Goal: Task Accomplishment & Management: Manage account settings

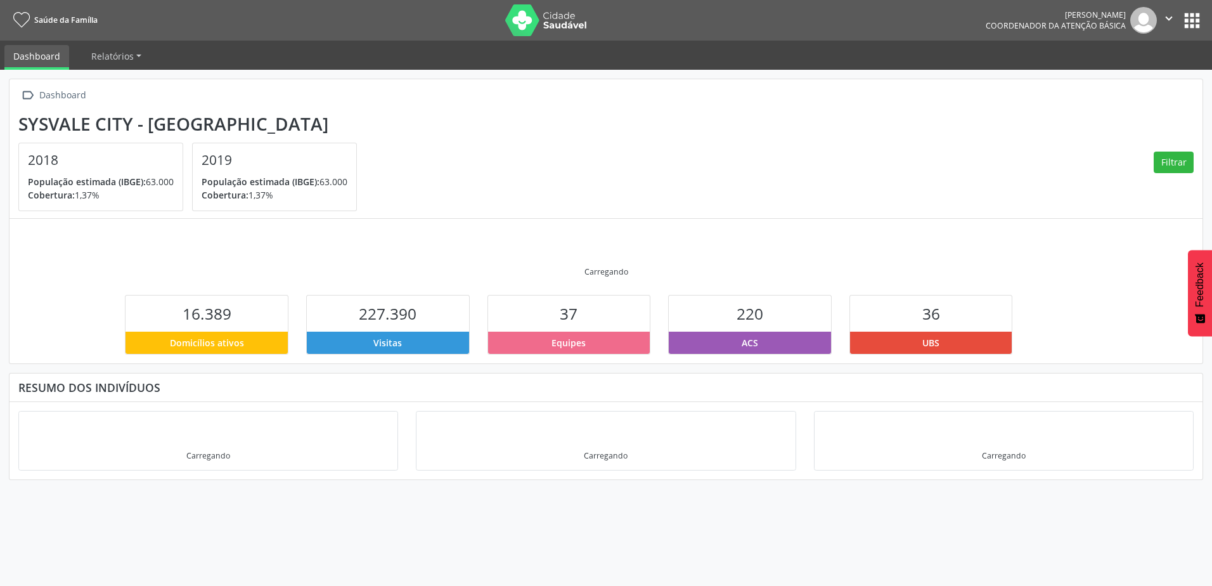
click at [1198, 23] on button "apps" at bounding box center [1192, 21] width 22 height 22
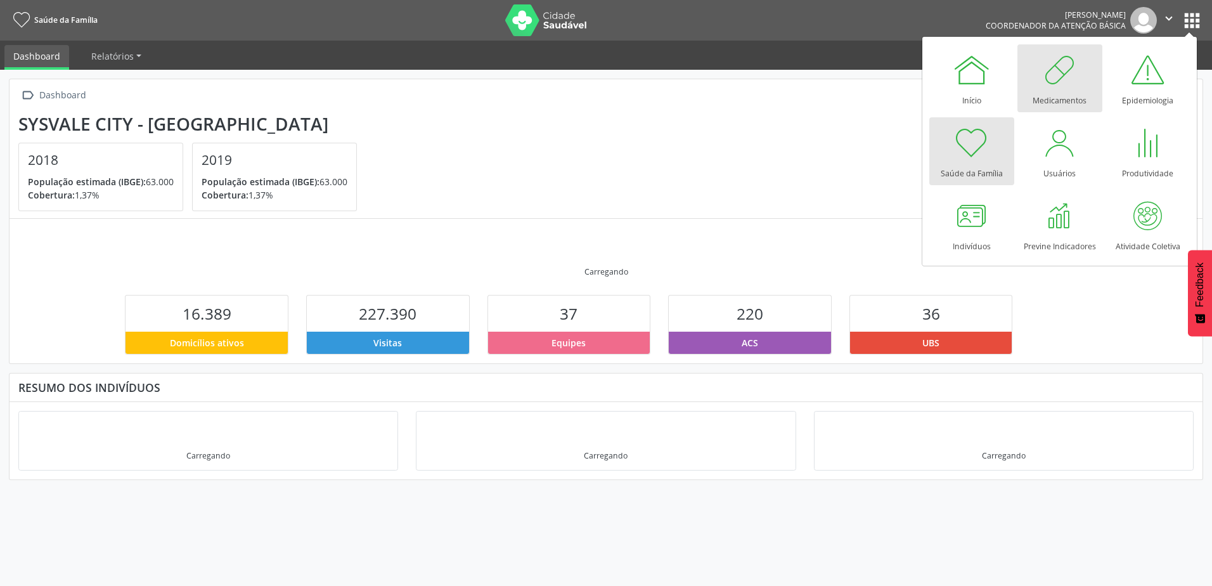
click at [1064, 79] on div at bounding box center [1060, 70] width 38 height 38
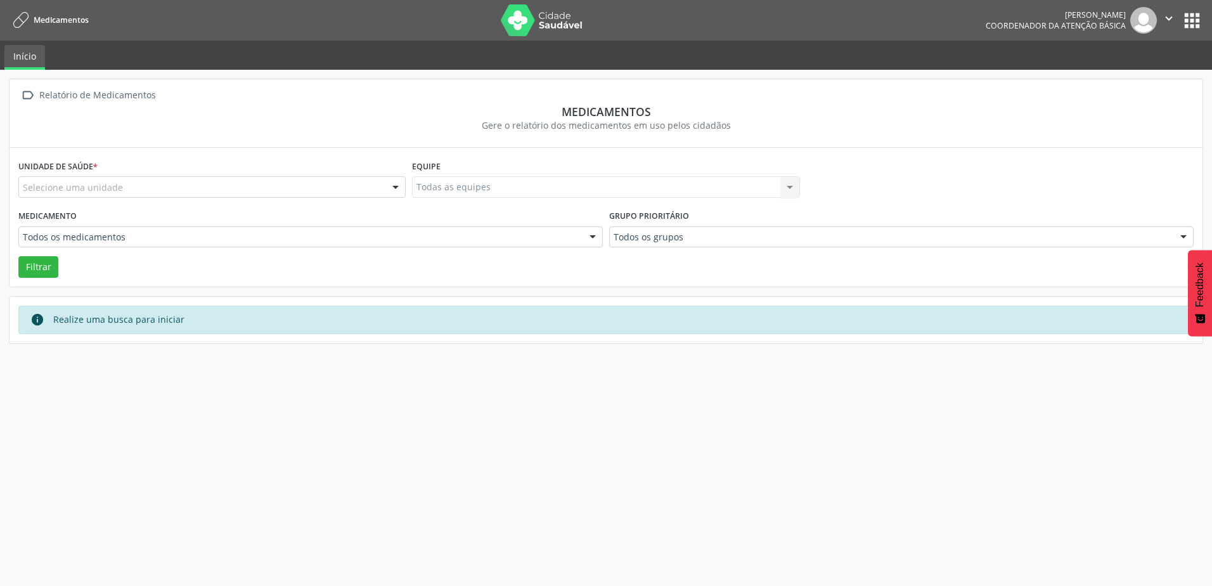
click at [1186, 25] on button "apps" at bounding box center [1192, 21] width 22 height 22
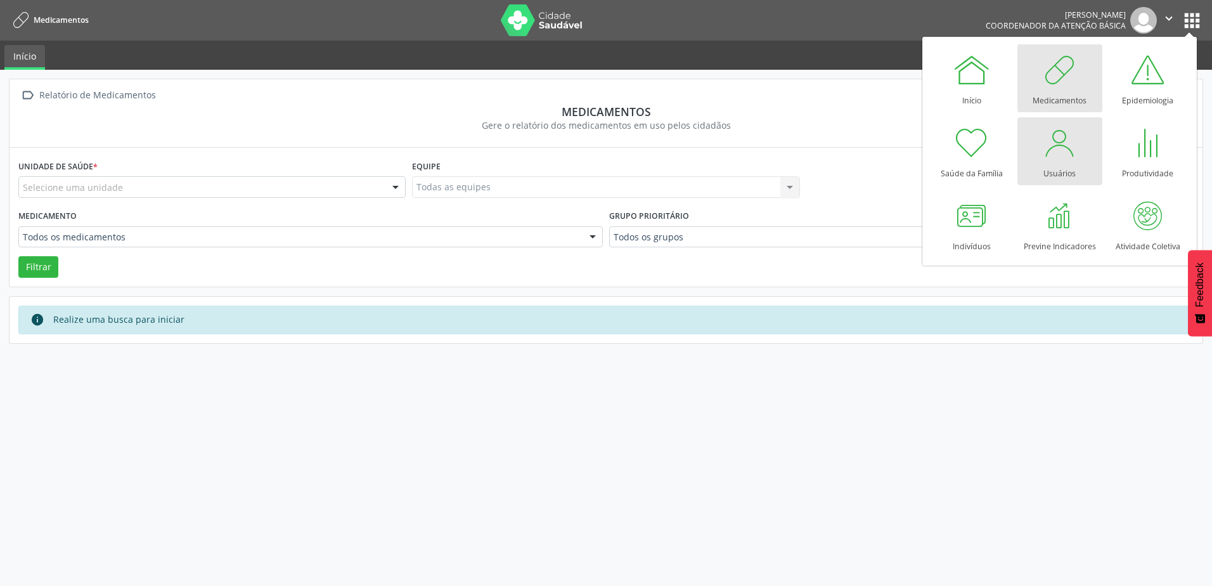
click at [1090, 129] on link "Usuários" at bounding box center [1059, 151] width 85 height 68
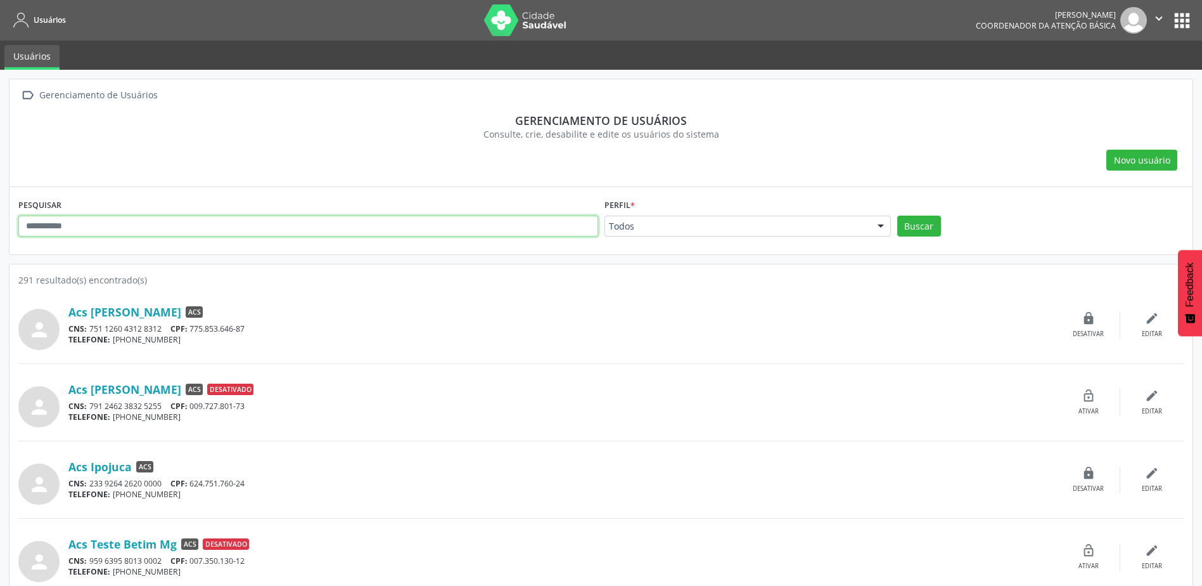
click at [136, 224] on input "text" at bounding box center [308, 226] width 580 height 22
click at [897, 215] on button "Buscar" at bounding box center [919, 226] width 44 height 22
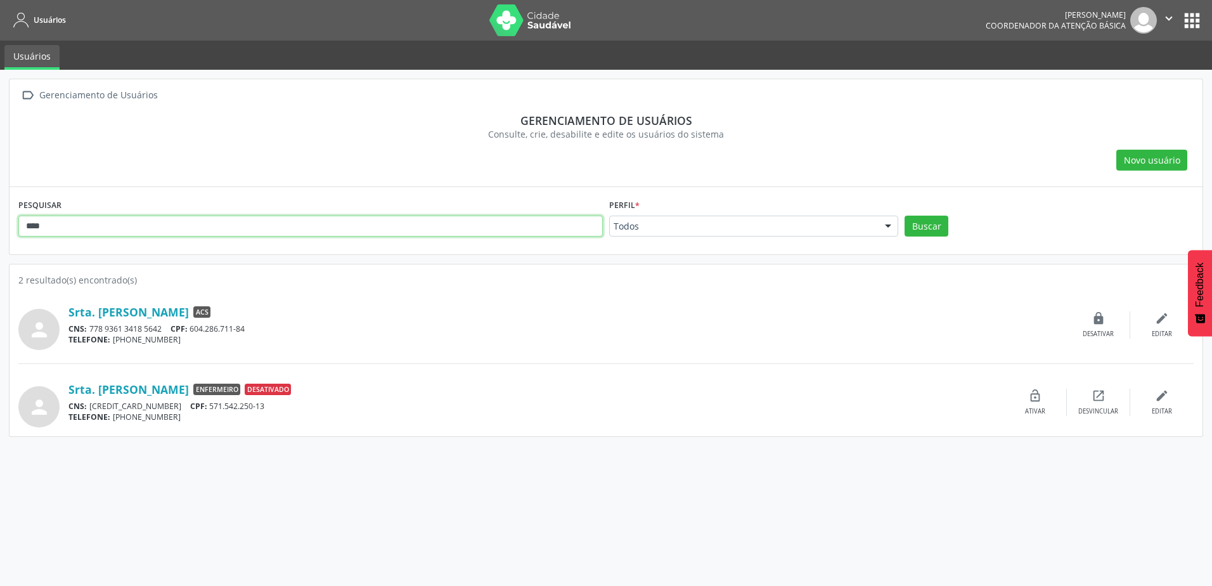
drag, startPoint x: 136, startPoint y: 223, endPoint x: -243, endPoint y: 271, distance: 382.1
click at [0, 271] on html "Usuários João Octávio Coordenador da Atenção Básica  Configurações Sair apps U…" at bounding box center [606, 293] width 1212 height 586
type input "*"
type input "****"
click at [904, 215] on button "Buscar" at bounding box center [926, 226] width 44 height 22
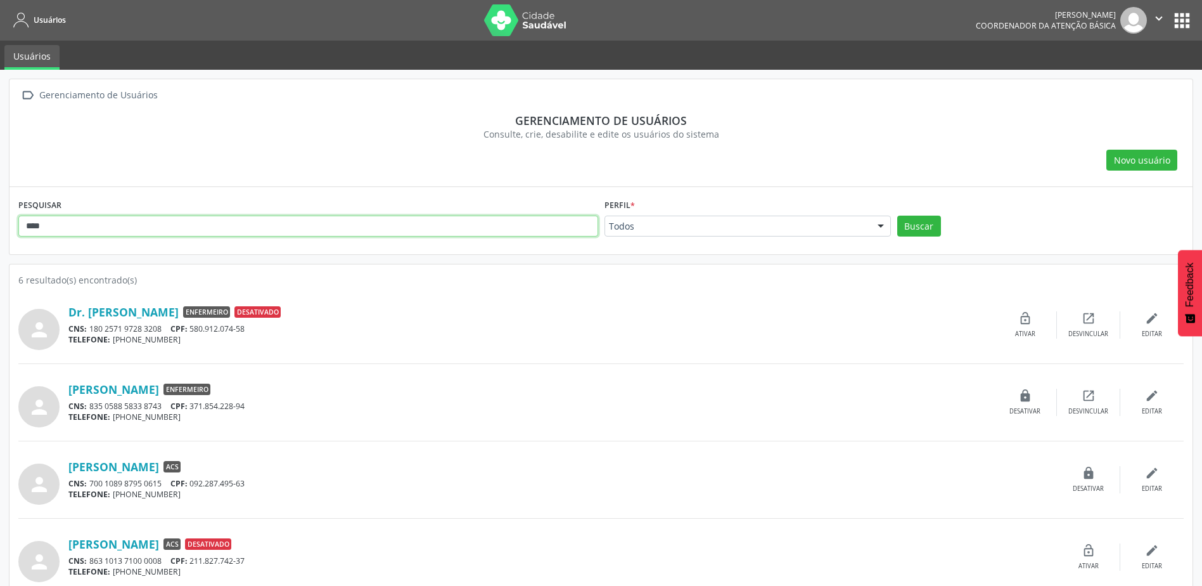
drag, startPoint x: 98, startPoint y: 226, endPoint x: -280, endPoint y: 209, distance: 378.8
click at [0, 209] on html "Usuários João Octávio Coordenador da Atenção Básica  Configurações Sair apps U…" at bounding box center [601, 293] width 1202 height 586
click at [897, 215] on button "Buscar" at bounding box center [919, 226] width 44 height 22
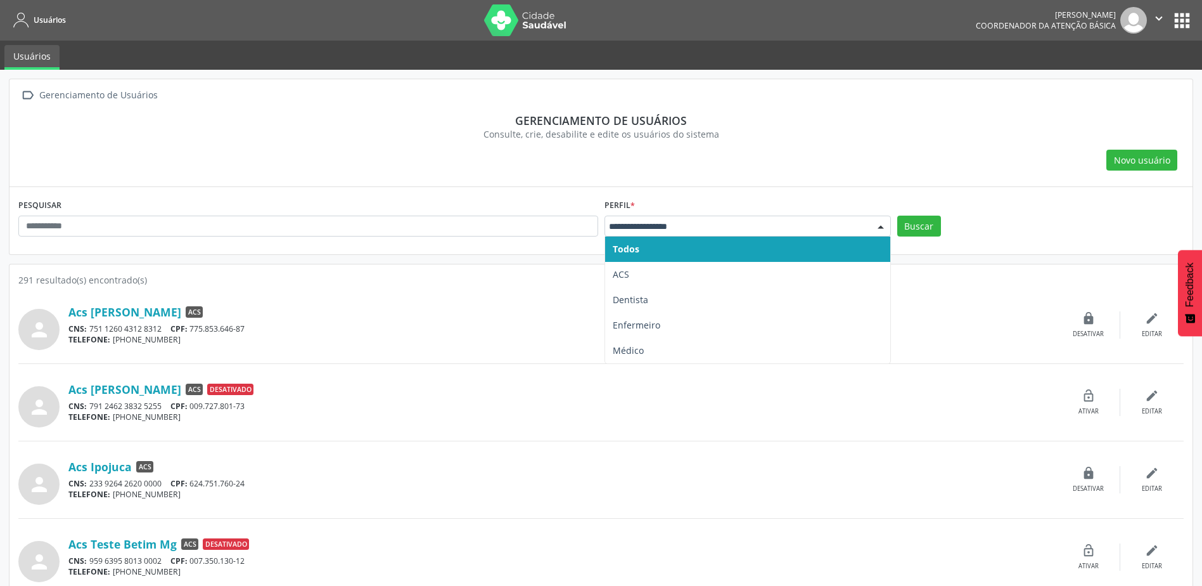
click at [799, 234] on div at bounding box center [748, 226] width 286 height 22
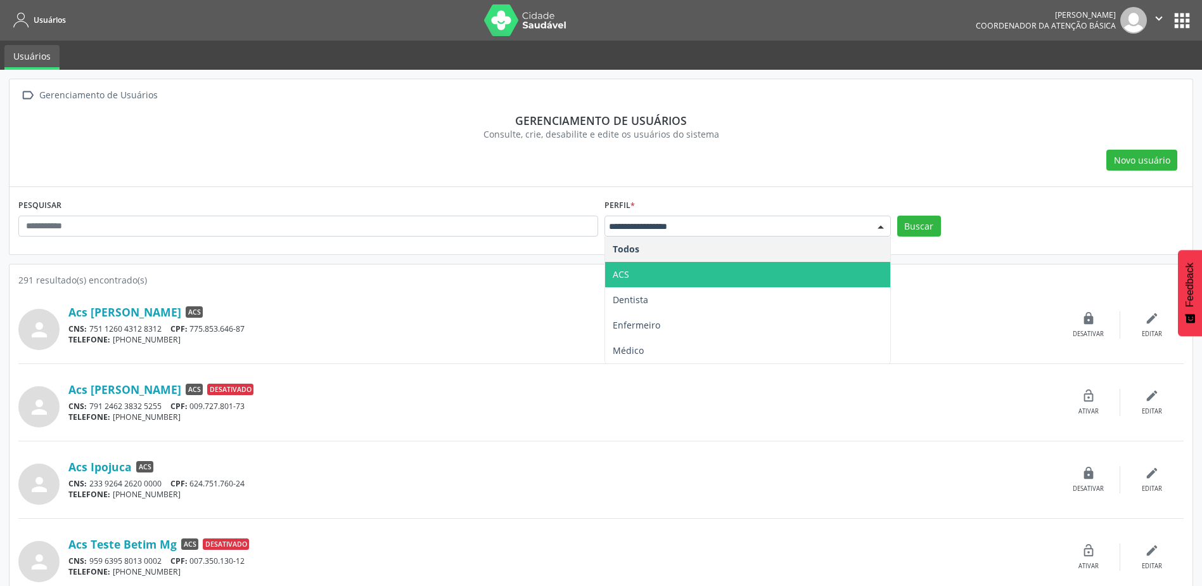
click at [1006, 156] on div "Novo usuário" at bounding box center [601, 161] width 1166 height 22
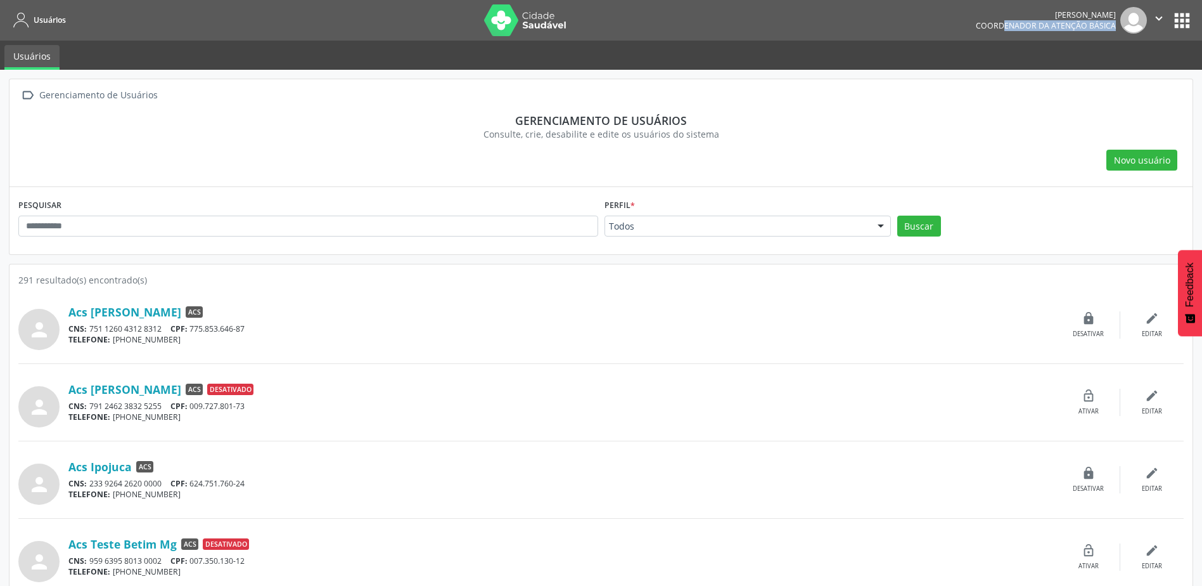
drag, startPoint x: 979, startPoint y: 25, endPoint x: 1119, endPoint y: 33, distance: 139.7
click at [1119, 33] on div "João Octávio Coordenador da Atenção Básica" at bounding box center [1061, 20] width 171 height 27
click at [303, 227] on input "text" at bounding box center [308, 226] width 580 height 22
type input "******"
click at [897, 215] on button "Buscar" at bounding box center [919, 226] width 44 height 22
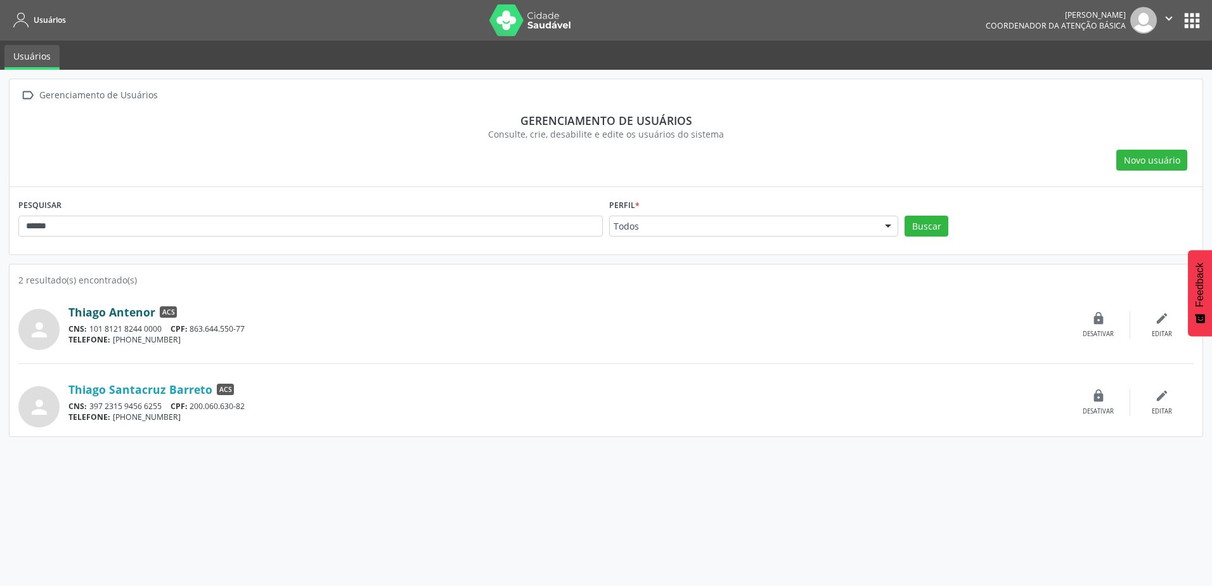
click at [122, 308] on link "Thiago Antenor" at bounding box center [111, 312] width 87 height 14
click at [1146, 324] on div "edit Editar" at bounding box center [1161, 324] width 63 height 27
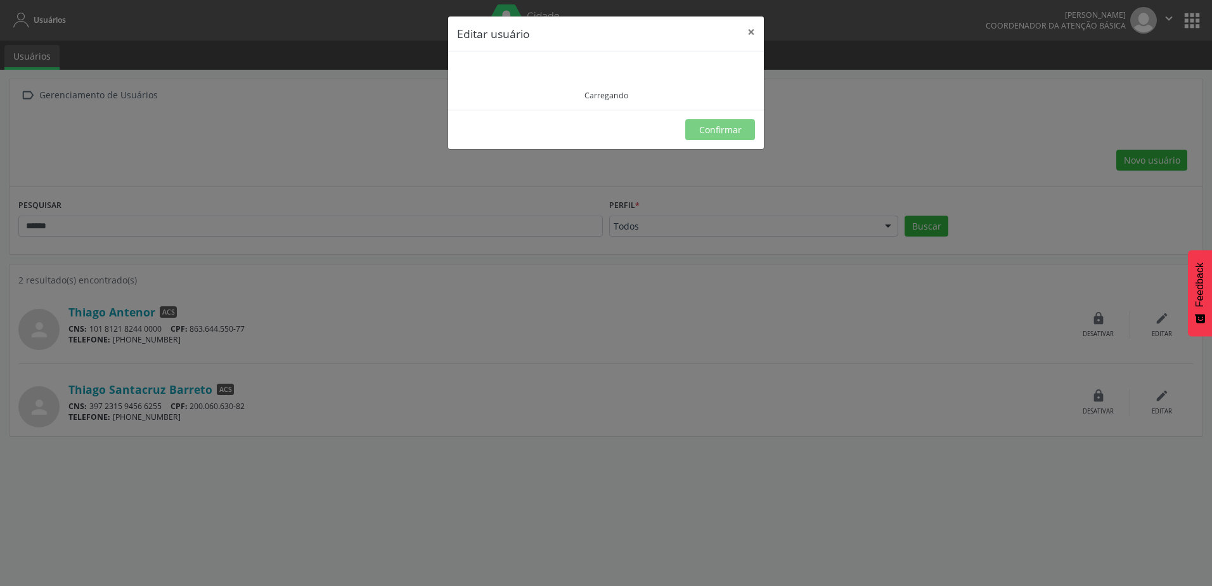
type input "**********"
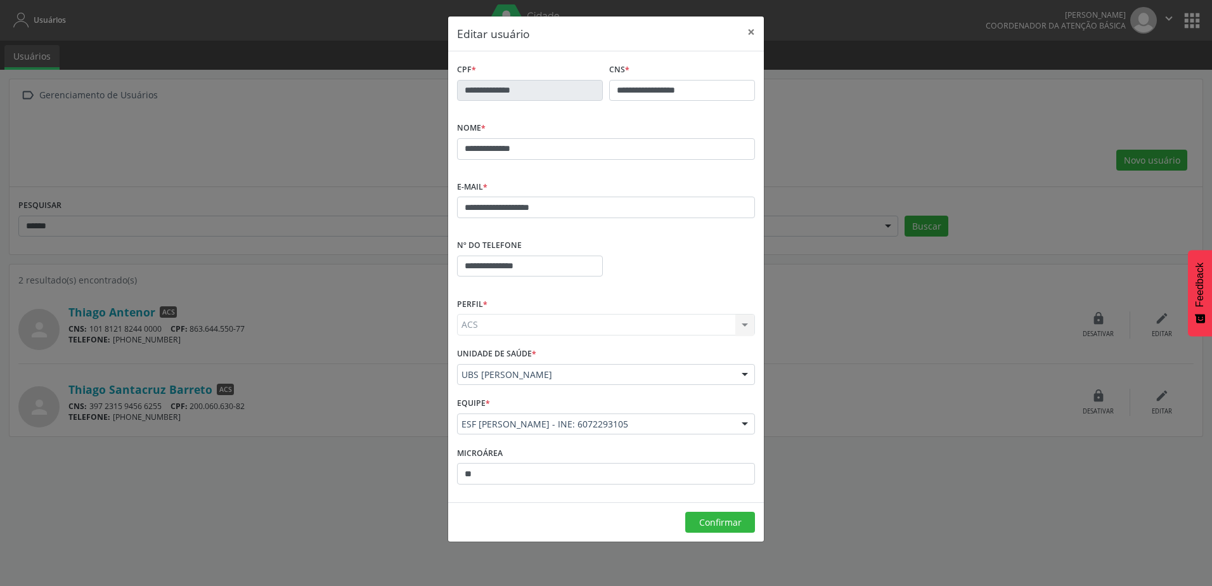
click at [523, 315] on div "ACS ACS Dentista Enfermeiro Médico Nenhum resultado encontrado para: " " Não há…" at bounding box center [606, 325] width 298 height 22
click at [516, 325] on div "ACS ACS Dentista Enfermeiro Médico Nenhum resultado encontrado para: " " Não há…" at bounding box center [606, 325] width 298 height 22
click at [742, 328] on div "ACS ACS Dentista Enfermeiro Médico Nenhum resultado encontrado para: " " Não há…" at bounding box center [606, 325] width 298 height 22
click at [748, 318] on div "ACS ACS Dentista Enfermeiro Médico Nenhum resultado encontrado para: " " Não há…" at bounding box center [606, 325] width 298 height 22
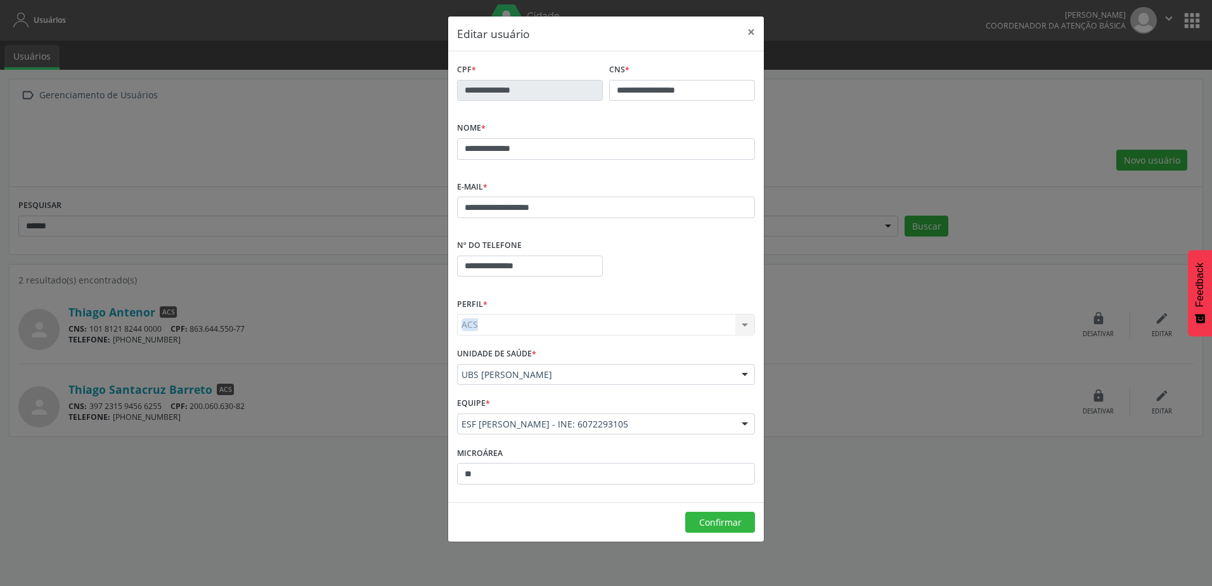
click at [748, 318] on div "ACS ACS Dentista Enfermeiro Médico Nenhum resultado encontrado para: " " Não há…" at bounding box center [606, 325] width 298 height 22
click at [754, 28] on button "×" at bounding box center [750, 31] width 25 height 31
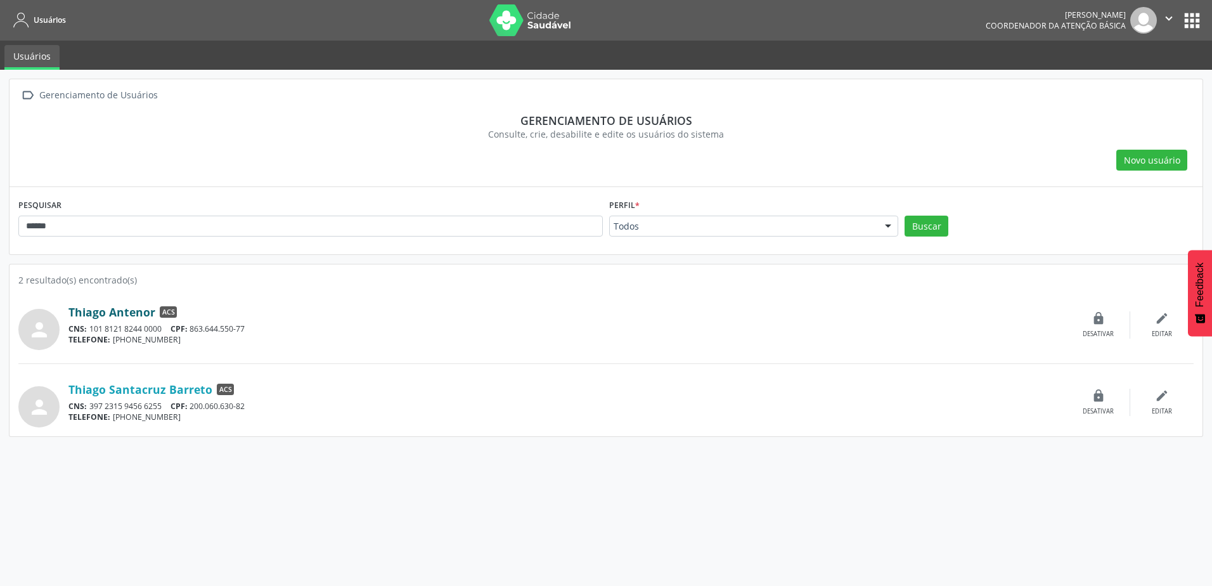
click at [103, 313] on link "Thiago Antenor" at bounding box center [111, 312] width 87 height 14
